Goal: Check status: Check status

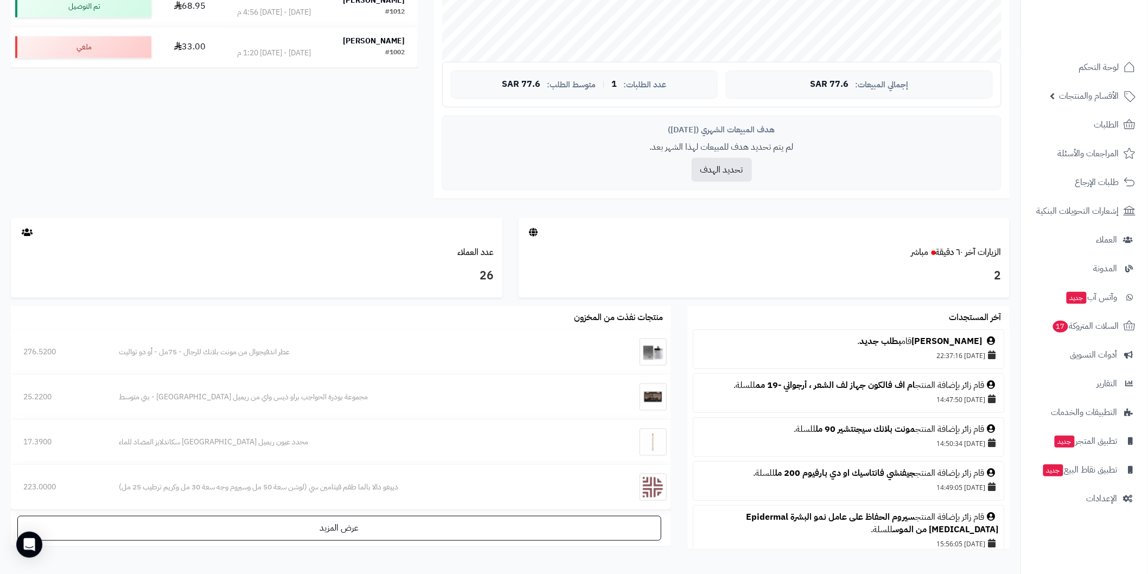
scroll to position [361, 0]
click at [978, 339] on link "[PERSON_NAME]" at bounding box center [947, 339] width 71 height 13
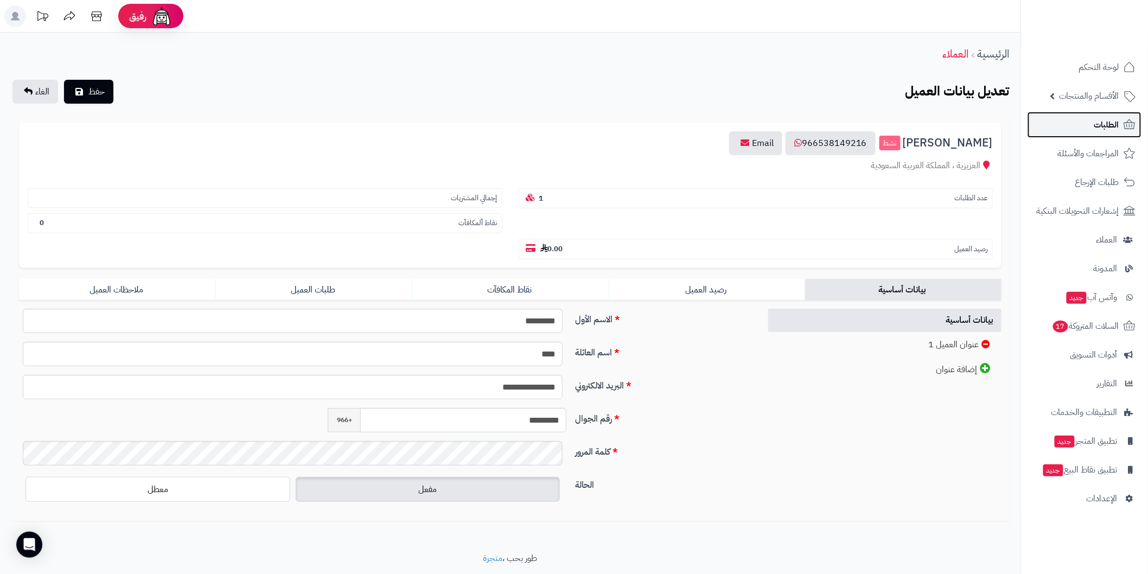
click at [1102, 131] on span "الطلبات" at bounding box center [1107, 124] width 25 height 15
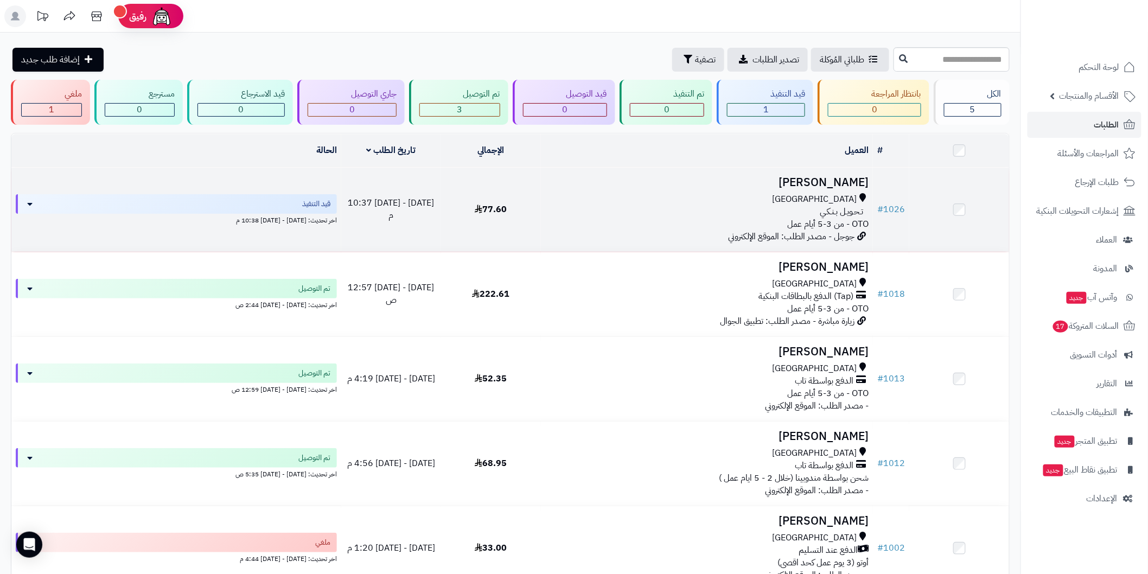
click at [842, 182] on h3 "[PERSON_NAME]" at bounding box center [706, 182] width 323 height 12
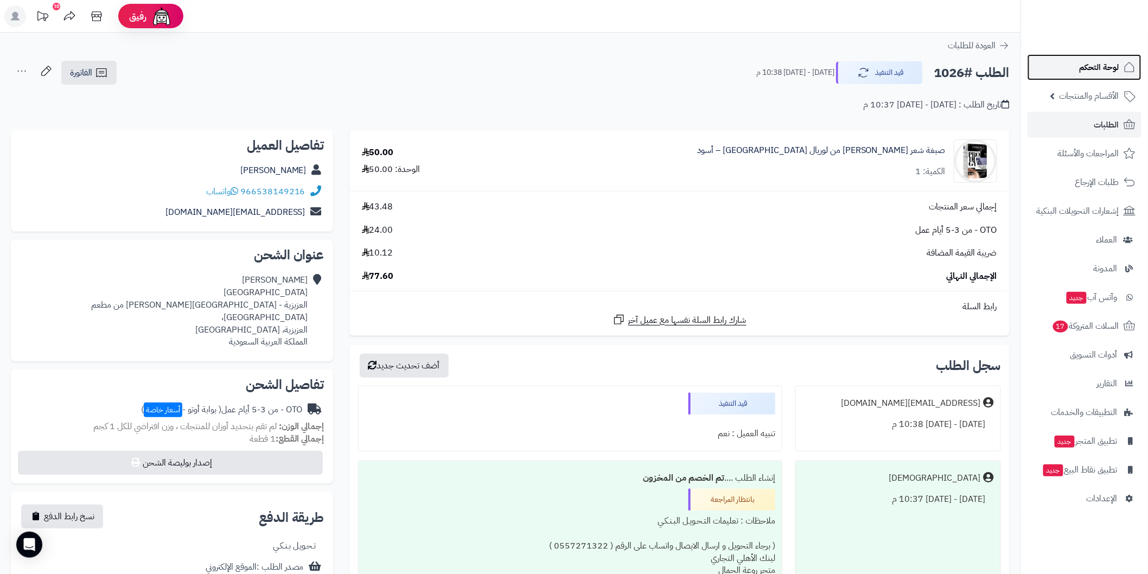
click at [1093, 72] on span "لوحة التحكم" at bounding box center [1100, 67] width 40 height 15
